Goal: Complete application form: Complete application form

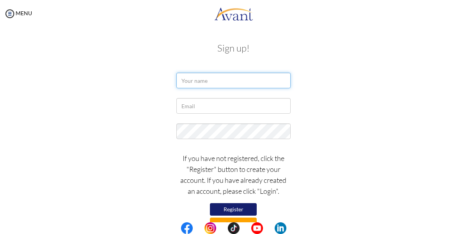
click at [212, 81] on input "text" at bounding box center [233, 81] width 114 height 16
type input "ALUPOT [PERSON_NAME]"
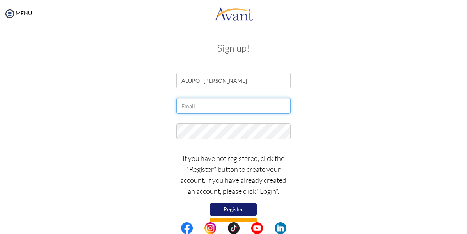
click at [199, 107] on input "text" at bounding box center [233, 106] width 114 height 16
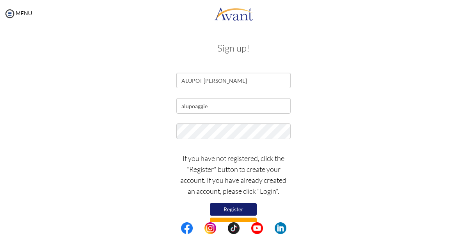
click at [350, 133] on div at bounding box center [233, 132] width 378 height 19
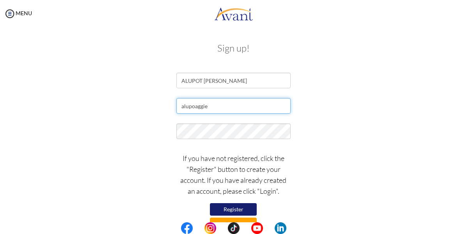
click at [209, 105] on input "alupoaggie" at bounding box center [233, 106] width 114 height 16
type input "[EMAIL_ADDRESS][DOMAIN_NAME]"
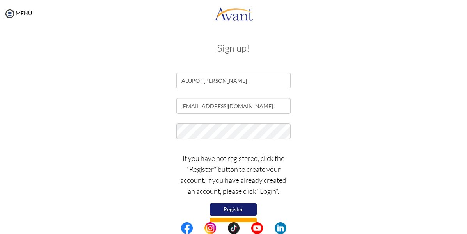
click at [229, 211] on button "Register" at bounding box center [233, 209] width 47 height 12
click at [235, 210] on button "Register" at bounding box center [233, 209] width 47 height 12
click at [237, 206] on button "Register" at bounding box center [233, 209] width 47 height 12
click at [329, 191] on div "If you have not registered, click the "Register" button to create your account.…" at bounding box center [233, 189] width 378 height 81
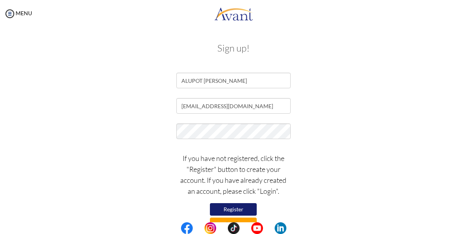
click at [358, 174] on div "If you have not registered, click the "Register" button to create your account.…" at bounding box center [233, 189] width 378 height 81
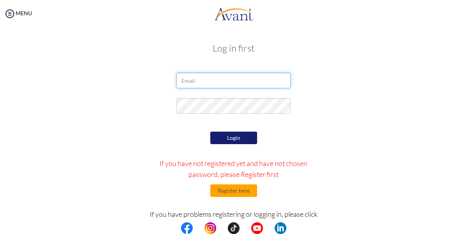
click at [199, 79] on input "email" at bounding box center [233, 81] width 114 height 16
type input "[EMAIL_ADDRESS][DOMAIN_NAME]"
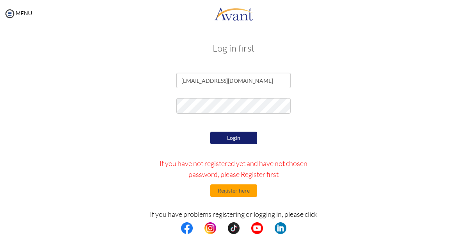
click at [373, 151] on div "Login If you have not registered yet and have not chosen password, please Regis…" at bounding box center [233, 208] width 378 height 158
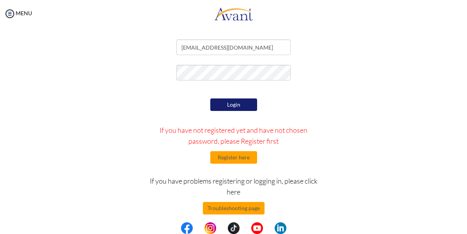
scroll to position [40, 0]
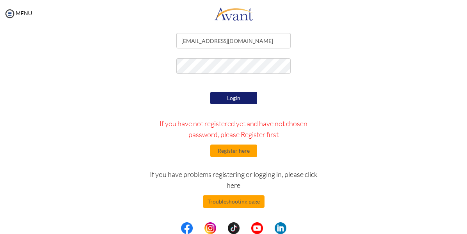
click at [231, 99] on button "Login" at bounding box center [233, 98] width 47 height 12
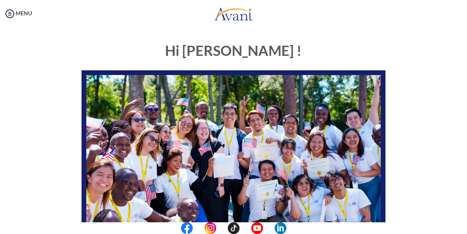
click at [407, 150] on div "Hi Agness ! START HERE: Avant Video Library My Process My Resources About Avant…" at bounding box center [233, 206] width 378 height 342
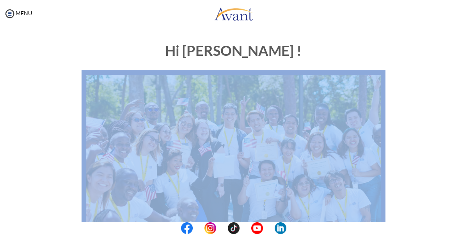
click at [407, 150] on div "Hi Agness ! START HERE: Avant Video Library My Process My Resources About Avant…" at bounding box center [233, 206] width 378 height 342
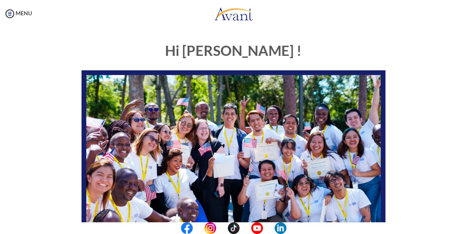
click at [329, 69] on div "Hi Agness ! START HERE: Avant Video Library My Process My Resources About Avant…" at bounding box center [233, 206] width 315 height 342
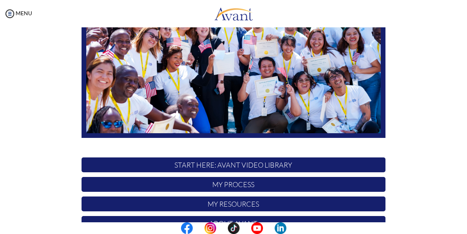
scroll to position [163, 0]
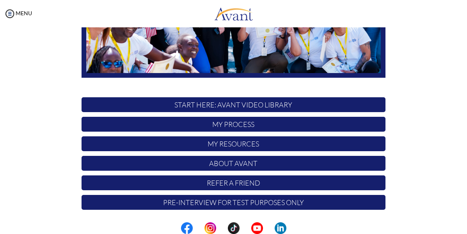
click at [205, 206] on p "Pre-Interview for test purposes only" at bounding box center [232, 202] width 303 height 15
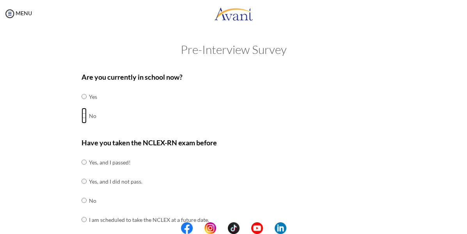
click at [81, 115] on input "radio" at bounding box center [83, 116] width 5 height 16
radio input "true"
click at [82, 200] on input "radio" at bounding box center [83, 200] width 5 height 16
radio input "true"
click at [298, 184] on div "Have you taken the NCLEX-RN exam before Yes, and I passed! Yes, and I did not p…" at bounding box center [232, 187] width 303 height 100
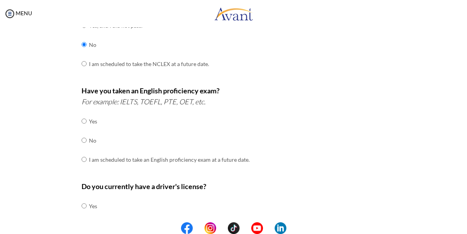
scroll to position [156, 0]
click at [81, 138] on input "radio" at bounding box center [83, 140] width 5 height 16
radio input "true"
click at [219, 191] on div "Do you currently have a driver's license? Yes No" at bounding box center [232, 211] width 303 height 62
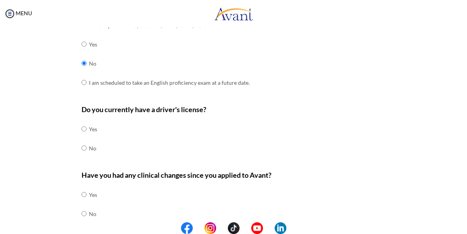
scroll to position [234, 0]
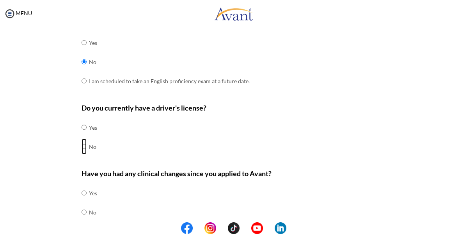
click at [83, 145] on input "radio" at bounding box center [83, 146] width 5 height 16
radio input "true"
click at [82, 212] on input "radio" at bounding box center [83, 212] width 5 height 16
radio input "true"
click at [81, 185] on input "radio" at bounding box center [83, 193] width 5 height 16
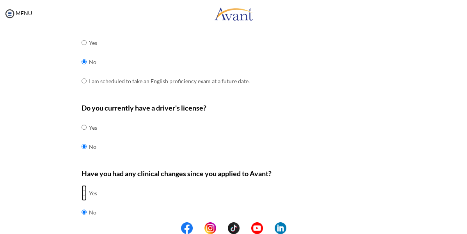
radio input "true"
click at [81, 204] on input "radio" at bounding box center [83, 212] width 5 height 16
radio input "true"
click at [320, 193] on div "Have you had any clinical changes since you applied to Avant? Yes No" at bounding box center [232, 199] width 303 height 62
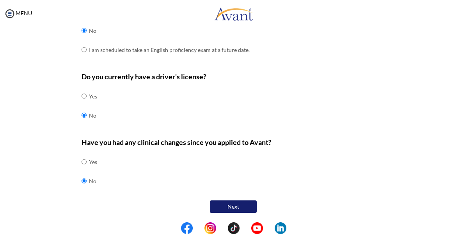
scroll to position [266, 0]
click at [230, 206] on button "Next" at bounding box center [233, 206] width 47 height 12
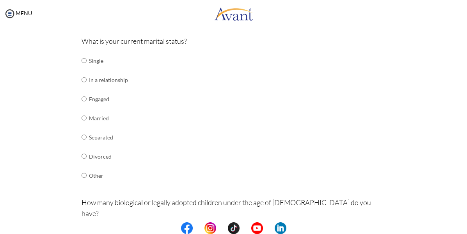
scroll to position [94, 0]
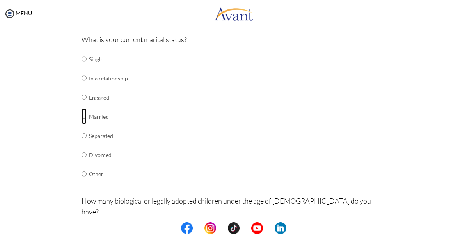
click at [81, 117] on input "radio" at bounding box center [83, 116] width 5 height 16
radio input "true"
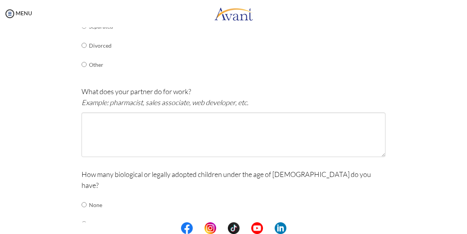
scroll to position [218, 0]
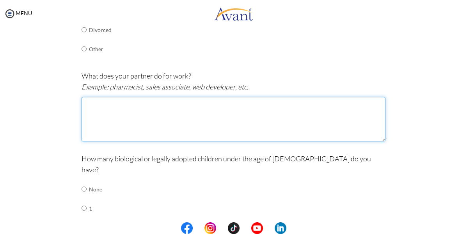
click at [92, 103] on textarea at bounding box center [232, 119] width 303 height 44
type textarea "a"
type textarea "An Accountant"
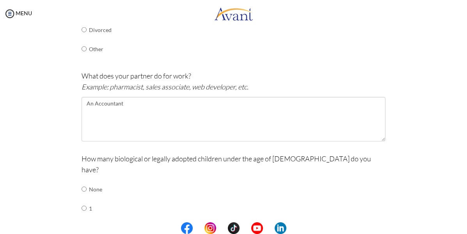
click at [106, 179] on td "None" at bounding box center [101, 188] width 24 height 19
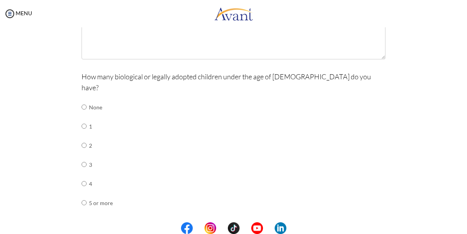
scroll to position [312, 0]
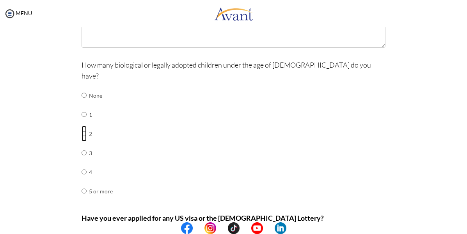
click at [81, 126] on input "radio" at bounding box center [83, 134] width 5 height 16
radio input "true"
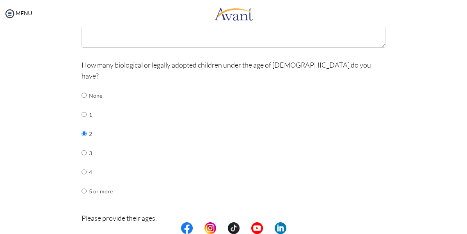
click at [348, 217] on p "Please provide their ages. Example: 3 Children: 15 years, 10 years, 6 months" at bounding box center [232, 223] width 303 height 22
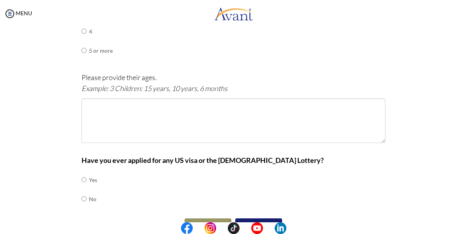
scroll to position [460, 0]
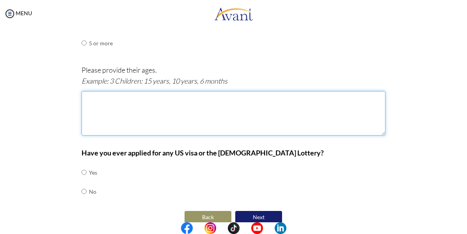
click at [87, 91] on textarea at bounding box center [232, 113] width 303 height 44
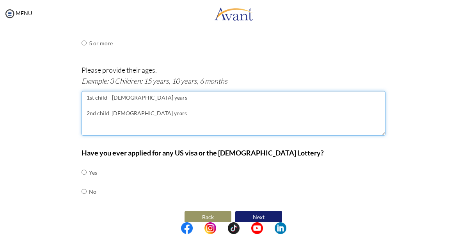
type textarea "1st child 8 years 2nd child 4 years"
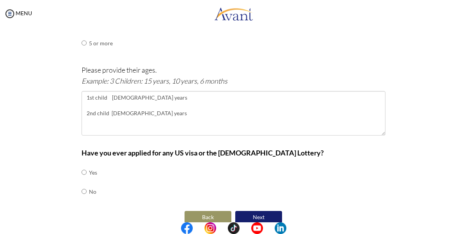
click at [177, 166] on div "Have you ever applied for any US visa or the Green Card Lottery? Yes No" at bounding box center [232, 178] width 303 height 62
click at [81, 183] on input "radio" at bounding box center [83, 191] width 5 height 16
radio input "true"
click at [255, 211] on button "Next" at bounding box center [258, 217] width 47 height 12
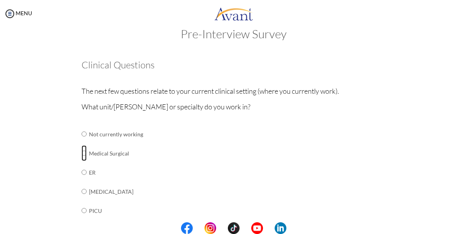
click at [81, 152] on input "radio" at bounding box center [83, 153] width 5 height 16
radio input "true"
click at [81, 164] on input "radio" at bounding box center [83, 172] width 5 height 16
radio input "true"
click at [81, 183] on input "radio" at bounding box center [83, 191] width 5 height 16
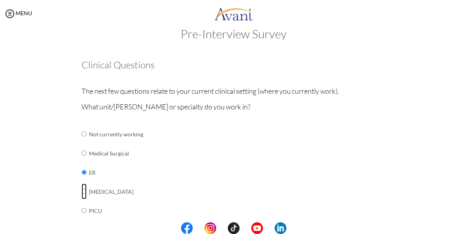
radio input "true"
click at [81, 151] on input "radio" at bounding box center [83, 153] width 5 height 16
radio input "true"
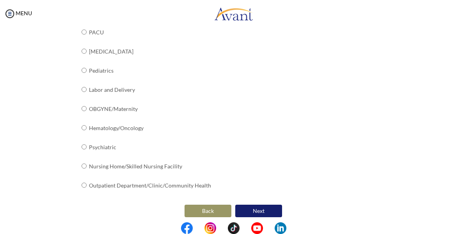
scroll to position [332, 0]
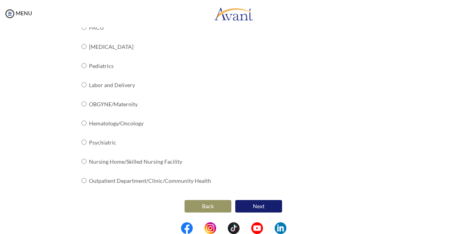
click at [254, 206] on button "Next" at bounding box center [258, 206] width 47 height 12
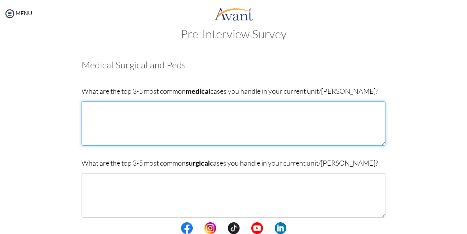
click at [91, 105] on textarea at bounding box center [232, 123] width 303 height 44
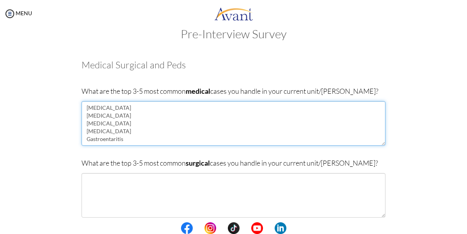
click at [103, 137] on textarea "Pneumonia COPD Hypertension Asthma Gastroentaritis" at bounding box center [232, 123] width 303 height 44
type textarea "Pneumonia COPD Hypertension Asthma Gastroenteritis"
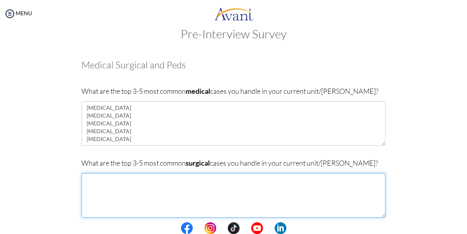
click at [85, 180] on textarea at bounding box center [232, 195] width 303 height 44
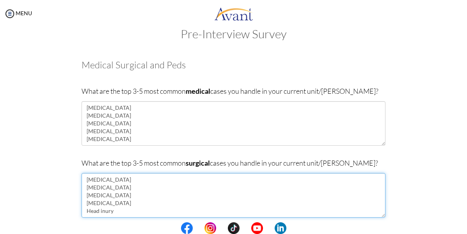
click at [102, 212] on textarea "Intestinal Obstruction Hernia fractures peritonitis Head inury" at bounding box center [232, 195] width 303 height 44
click at [113, 210] on textarea "Intestinal Obstruction Hernia fractures peritonitis Head injurie" at bounding box center [232, 195] width 303 height 44
click at [153, 198] on textarea "Intestinal Obstruction Hernia fractures peritonitis Head injury" at bounding box center [232, 195] width 303 height 44
click at [88, 204] on textarea "Intestinal Obstruction Hernia fractures peritonitis Head injury" at bounding box center [232, 195] width 303 height 44
click at [86, 196] on textarea "Intestinal Obstruction Hernia fractures Peritonitis Head injury" at bounding box center [232, 195] width 303 height 44
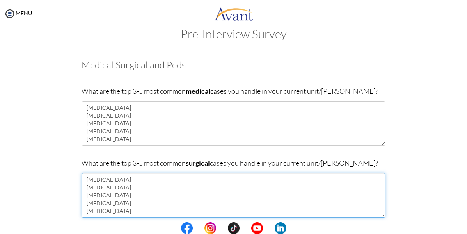
click at [112, 209] on textarea "Intestinal Obstruction Hernia Fractures Peritonitis Head injury" at bounding box center [232, 195] width 303 height 44
type textarea "Intestinal Obstruction Hernia Fractures Peritonitis Head injury"
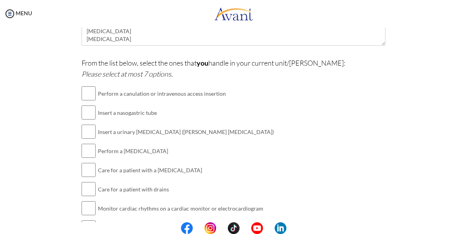
scroll to position [203, 0]
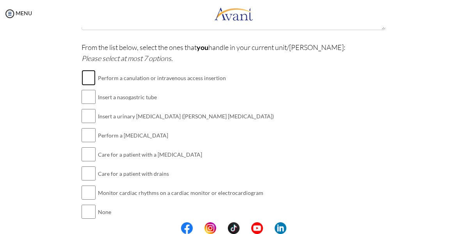
click at [87, 76] on input "checkbox" at bounding box center [88, 78] width 14 height 16
checkbox input "true"
click at [86, 97] on input "checkbox" at bounding box center [88, 97] width 14 height 16
checkbox input "true"
click at [83, 117] on input "checkbox" at bounding box center [88, 116] width 14 height 16
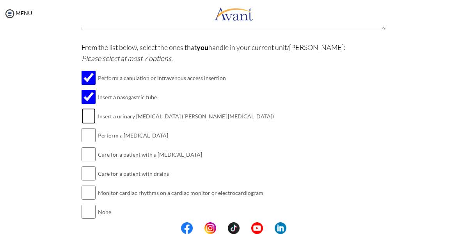
checkbox input "true"
click at [86, 132] on input "checkbox" at bounding box center [88, 135] width 14 height 16
checkbox input "true"
click at [81, 156] on input "checkbox" at bounding box center [88, 154] width 14 height 16
checkbox input "true"
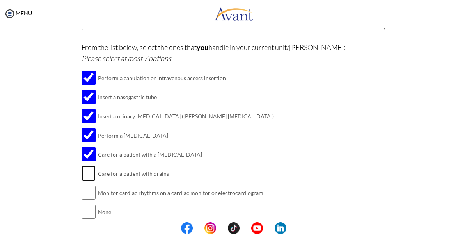
click at [83, 172] on input "checkbox" at bounding box center [88, 173] width 14 height 16
checkbox input "true"
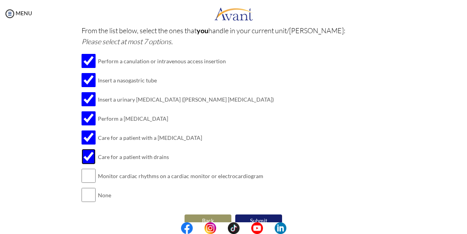
scroll to position [234, 0]
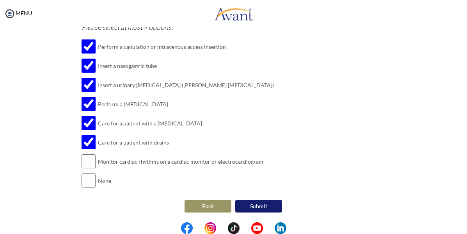
click at [257, 207] on button "Submit" at bounding box center [258, 206] width 47 height 12
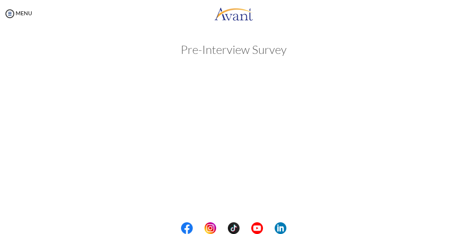
scroll to position [0, 0]
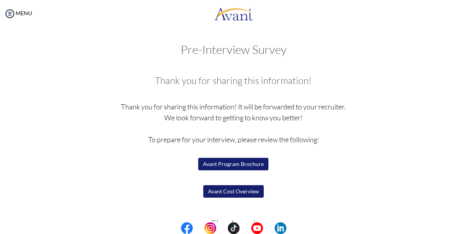
click at [231, 165] on button "Avant Program Brochure" at bounding box center [233, 164] width 70 height 12
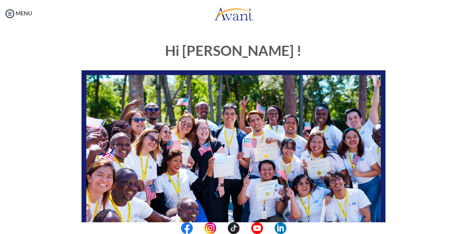
click at [392, 32] on div "My Status What is the next step? We would like you to watch the introductory vi…" at bounding box center [233, 144] width 467 height 234
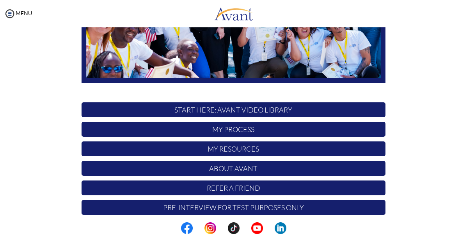
scroll to position [163, 0]
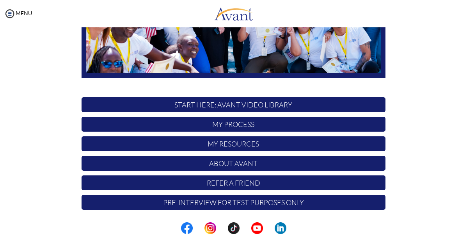
click at [281, 203] on p "Pre-Interview for test purposes only" at bounding box center [232, 202] width 303 height 15
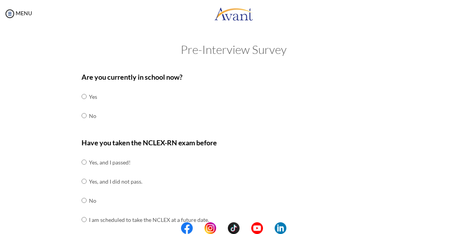
click at [281, 203] on div "Have you taken the NCLEX-RN exam before Yes, and I passed! Yes, and I did not p…" at bounding box center [232, 187] width 303 height 100
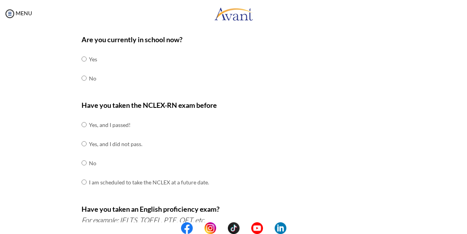
scroll to position [0, 0]
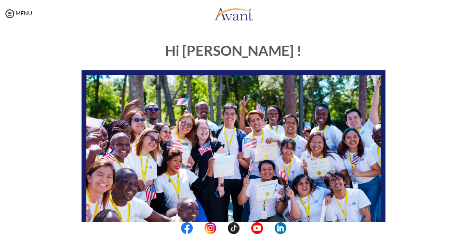
click at [35, 46] on div "Hi Agness ! START HERE: Avant Video Library My Process My Resources About Avant…" at bounding box center [233, 225] width 451 height 381
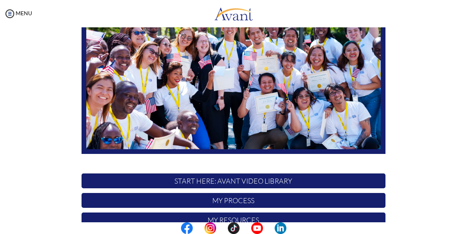
scroll to position [94, 0]
